Goal: Check status: Check status

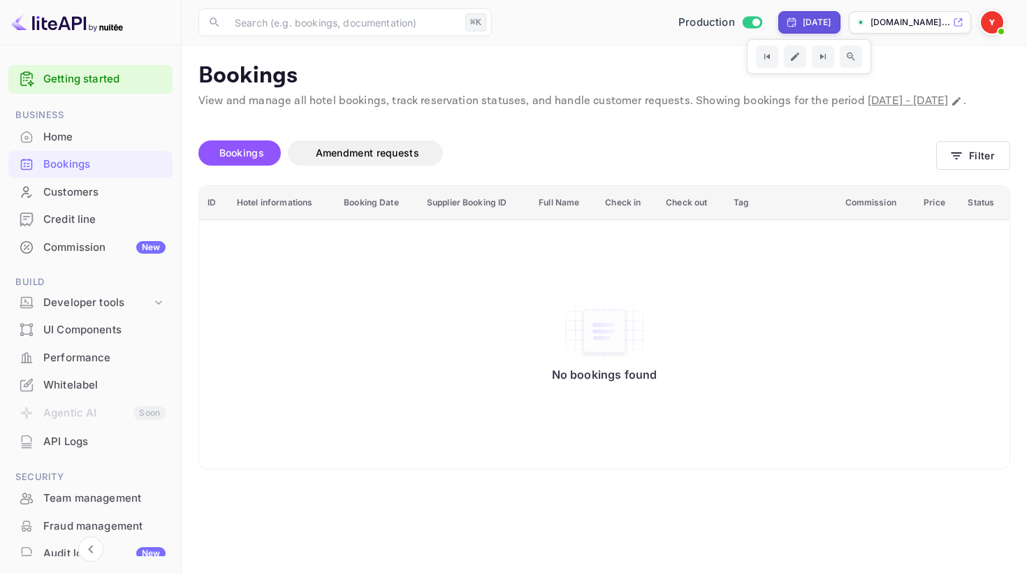
click at [803, 18] on div "[DATE]" at bounding box center [817, 22] width 29 height 13
select select "7"
select select "2025"
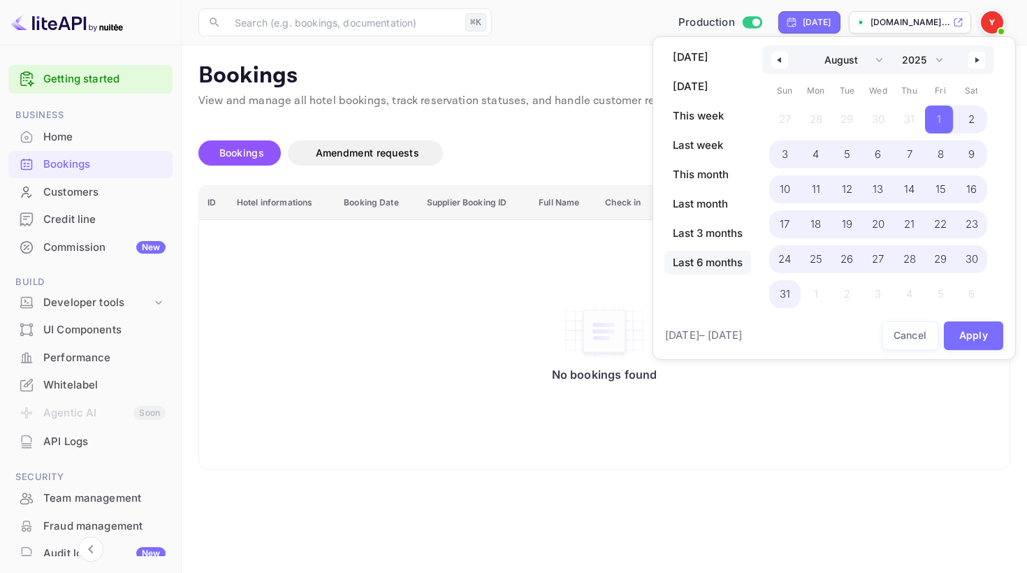
click at [718, 272] on span "Last 6 months" at bounding box center [708, 263] width 87 height 24
select select "2"
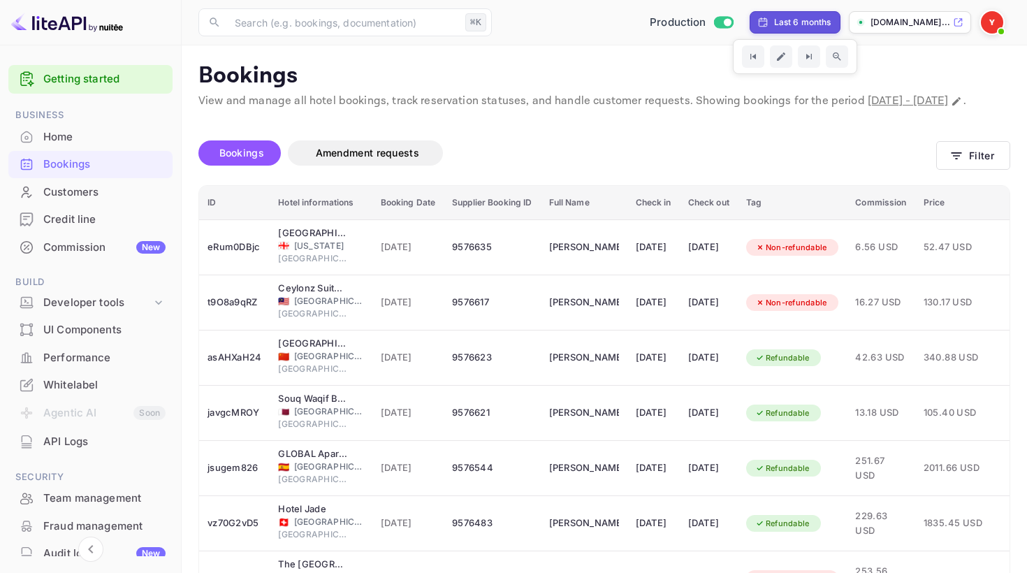
click at [774, 23] on div "Last 6 months" at bounding box center [802, 22] width 57 height 13
select select "2"
select select "2025"
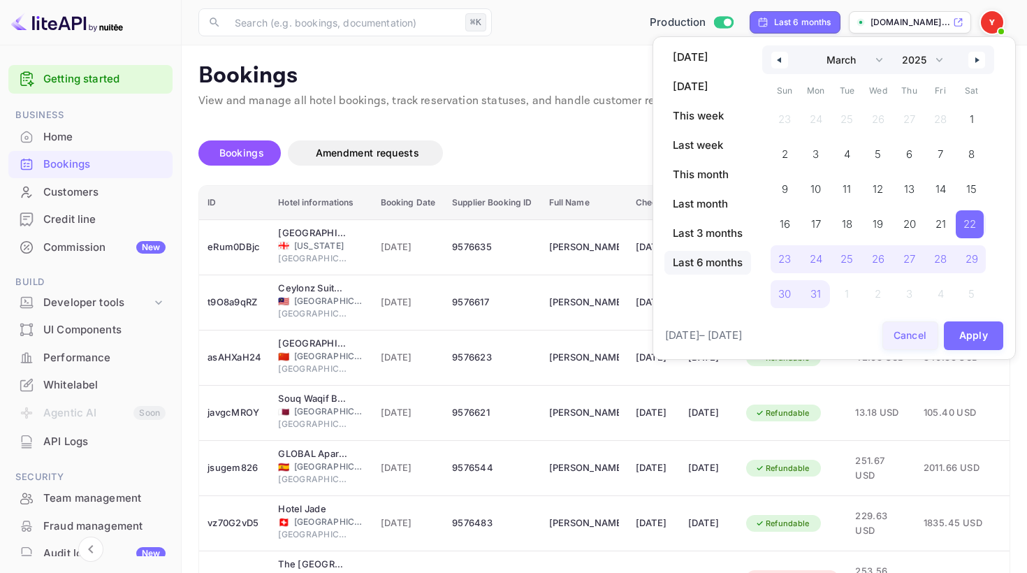
click at [903, 334] on button "Cancel" at bounding box center [911, 335] width 56 height 29
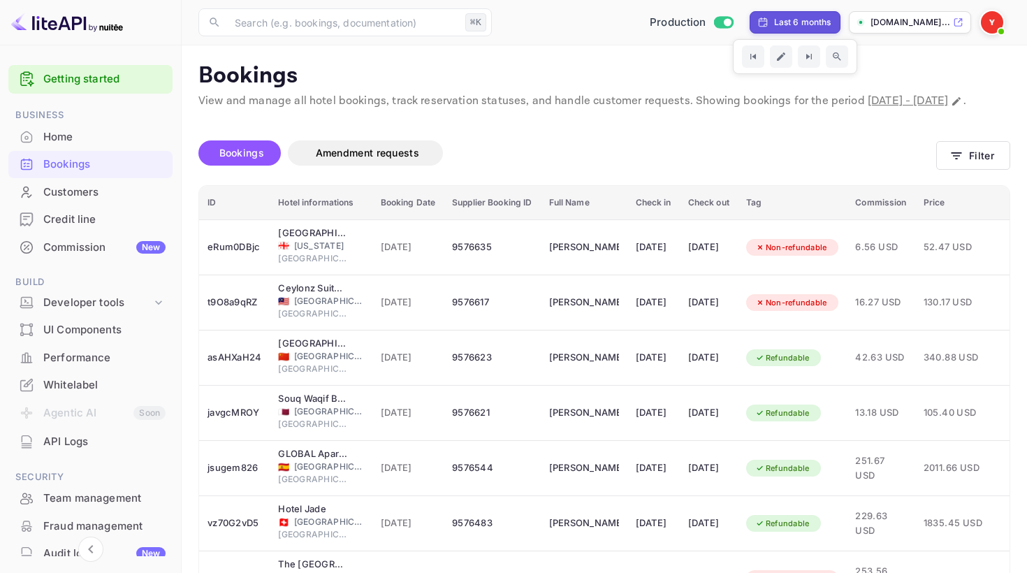
click at [785, 17] on div "Last 6 months" at bounding box center [802, 22] width 57 height 13
select select "2"
select select "2025"
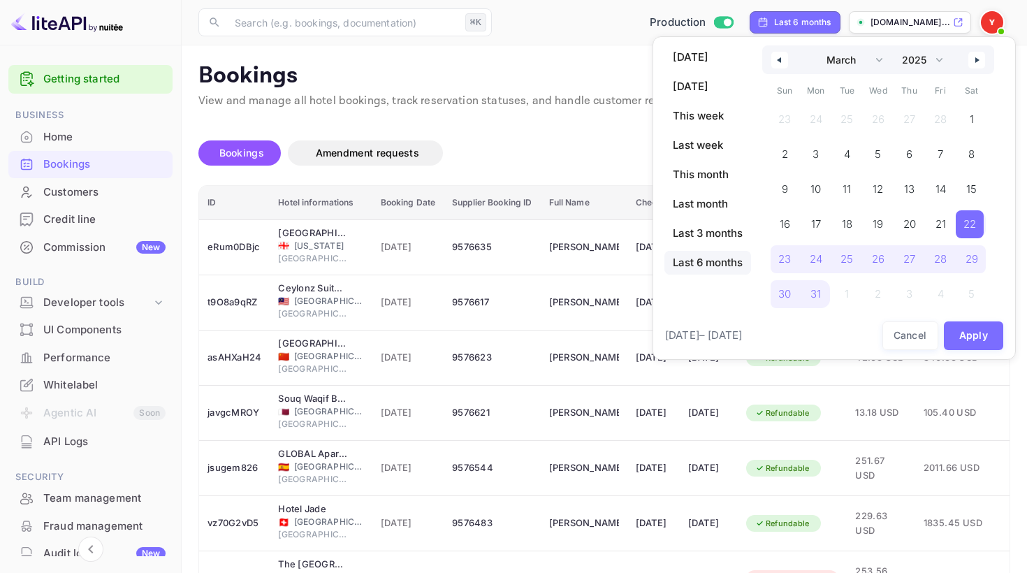
click at [619, 101] on div at bounding box center [513, 286] width 1027 height 573
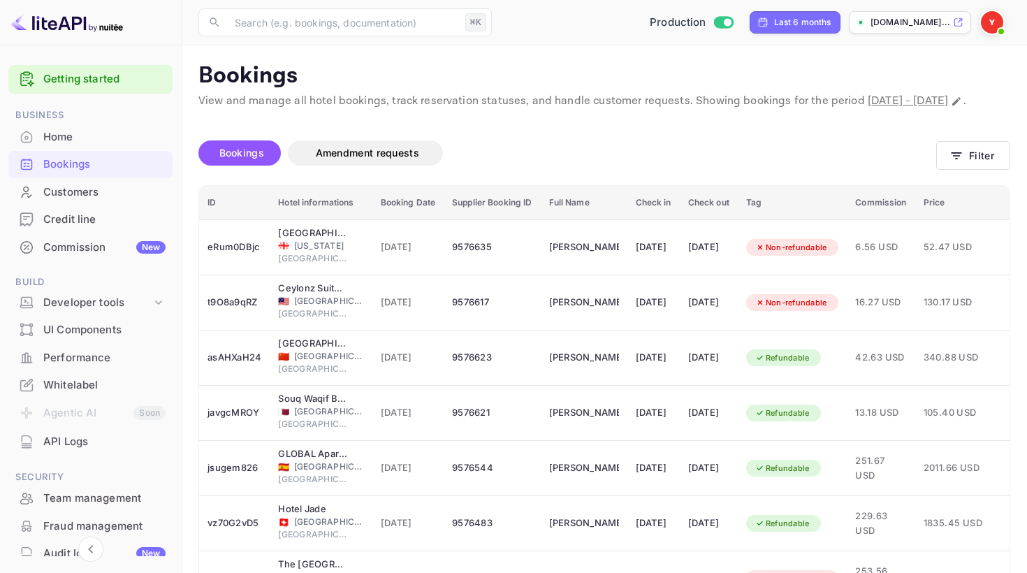
click at [267, 160] on button "Bookings" at bounding box center [239, 152] width 82 height 25
click at [987, 164] on button "Filter" at bounding box center [973, 155] width 74 height 29
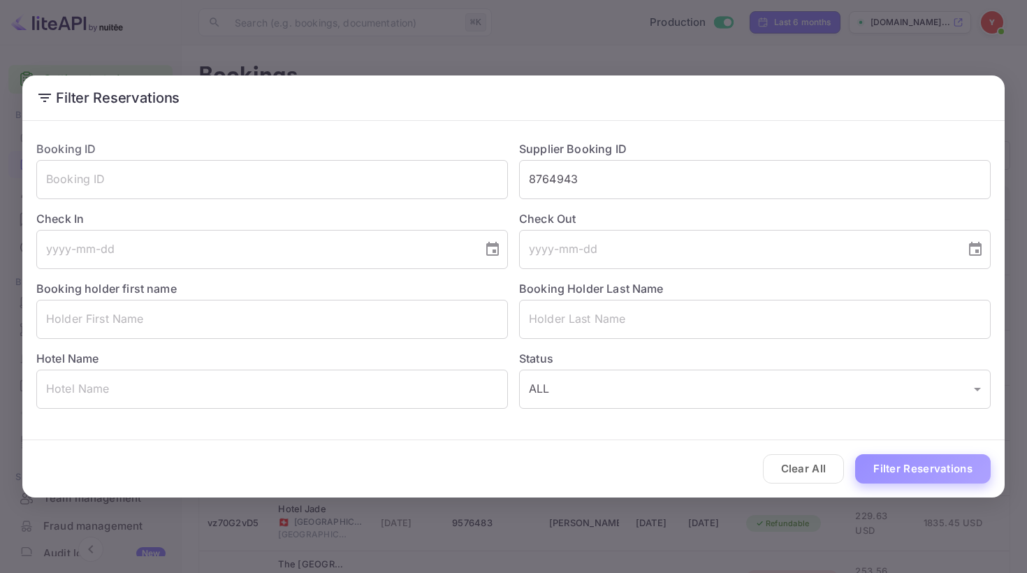
click at [881, 474] on button "Filter Reservations" at bounding box center [923, 469] width 136 height 30
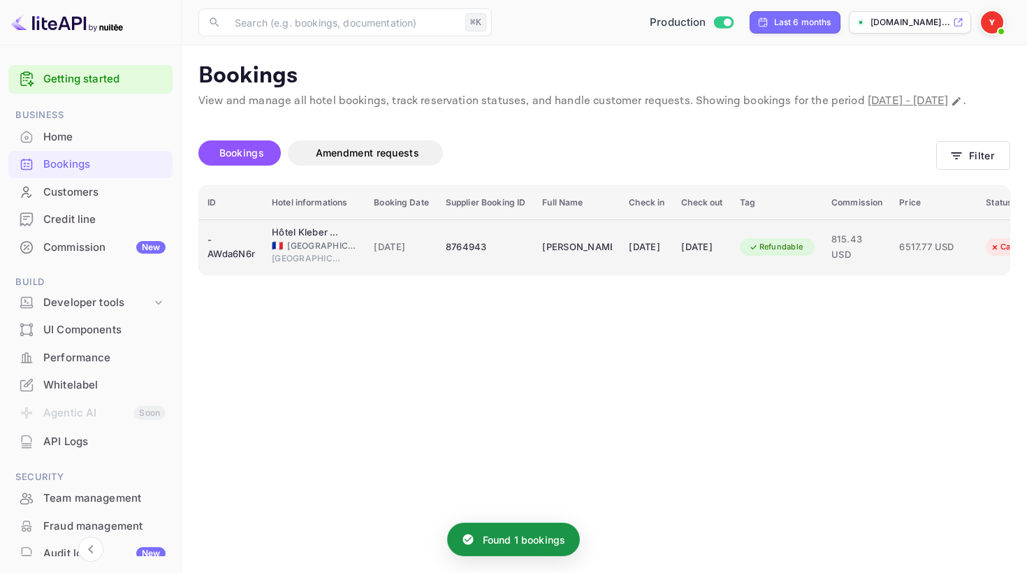
click at [778, 275] on td "Refundable" at bounding box center [778, 246] width 92 height 55
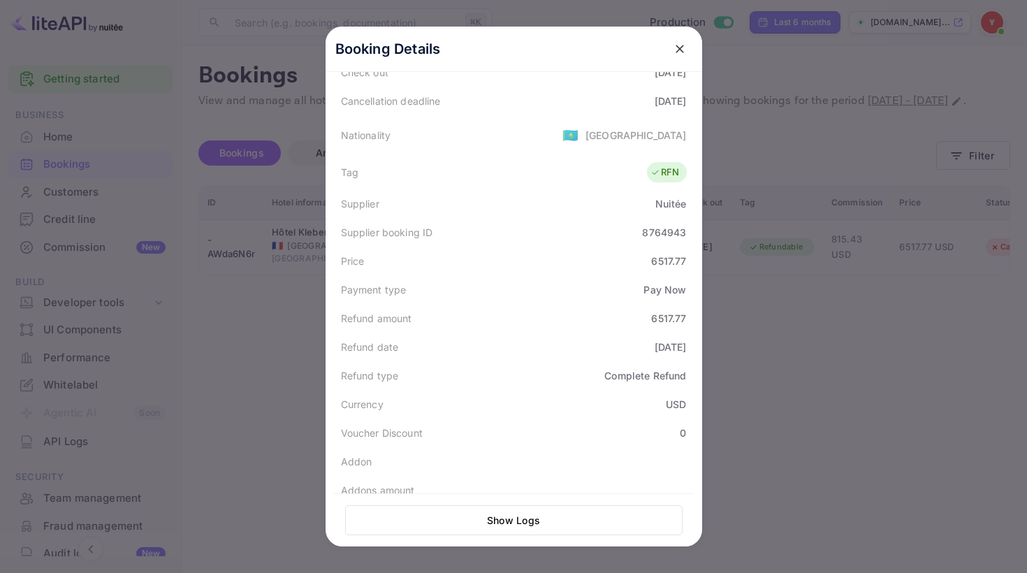
scroll to position [344, 0]
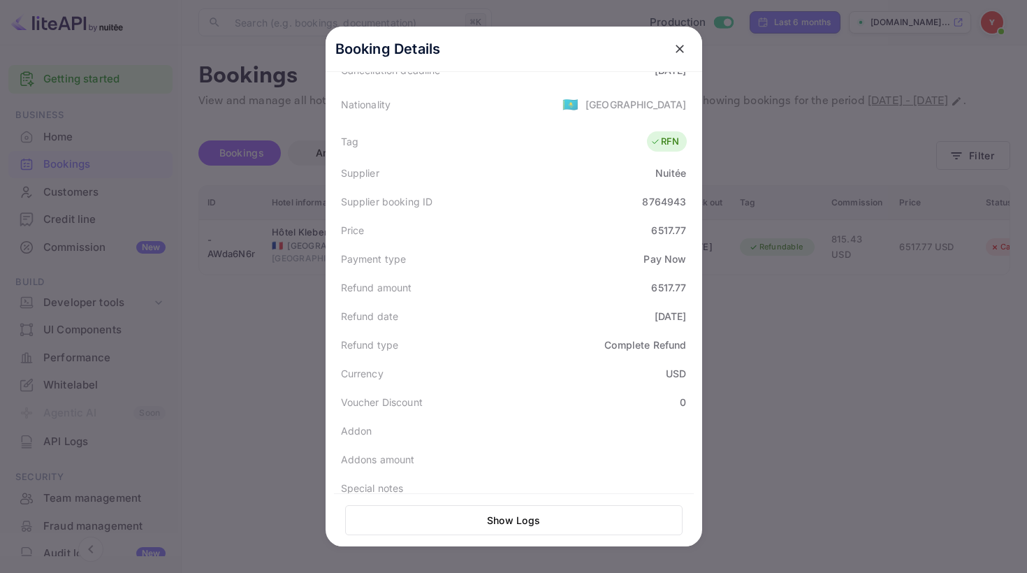
click at [679, 50] on icon "close" at bounding box center [680, 49] width 14 height 14
